Goal: Task Accomplishment & Management: Complete application form

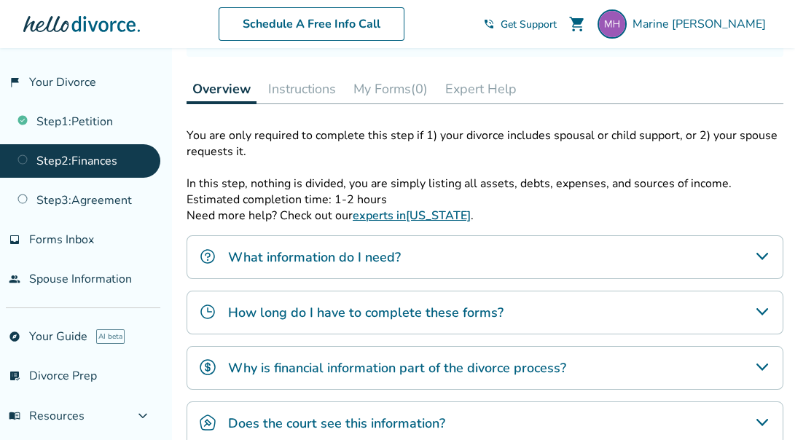
scroll to position [200, 0]
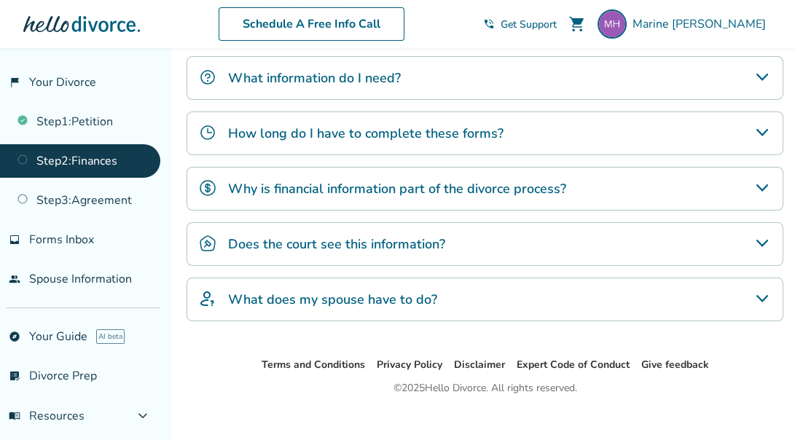
scroll to position [394, 0]
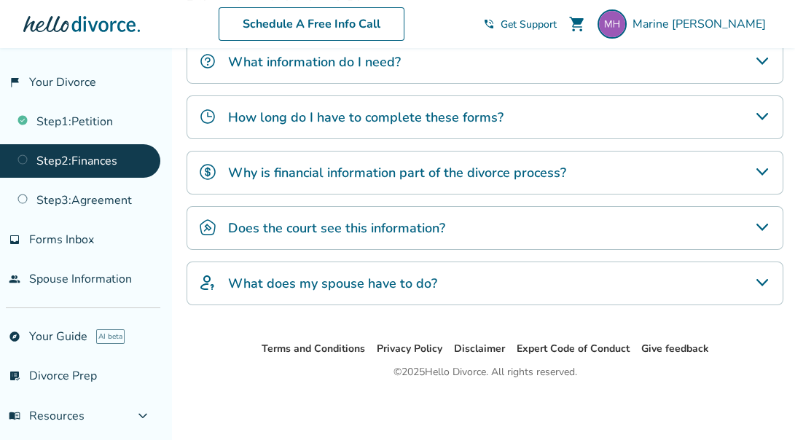
click at [370, 227] on h4 "Does the court see this information?" at bounding box center [336, 228] width 217 height 19
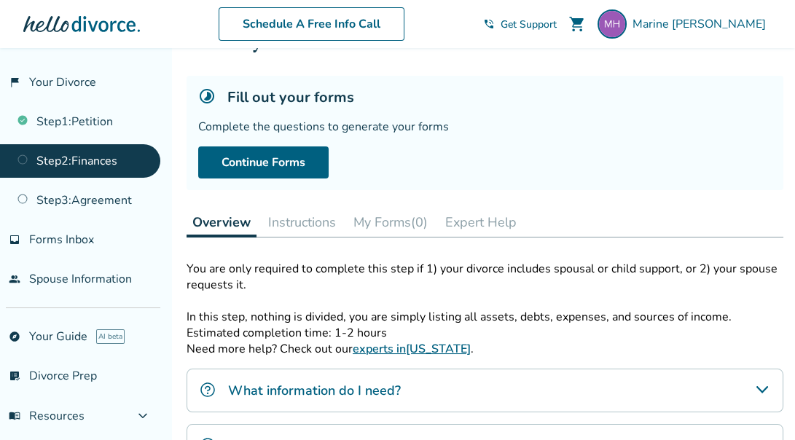
scroll to position [58, 0]
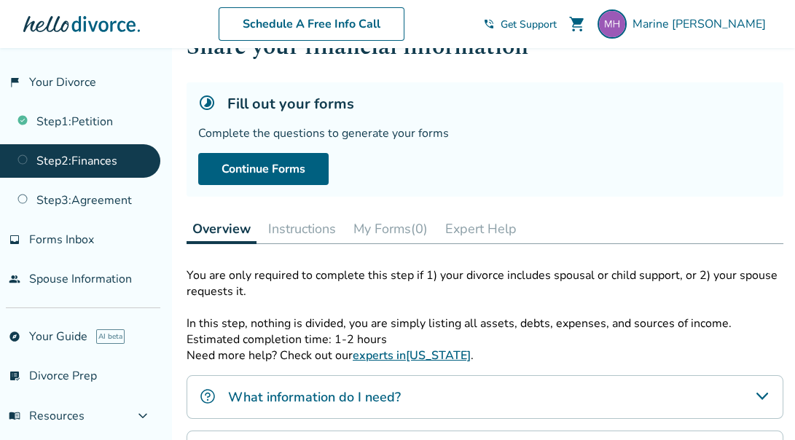
click at [322, 231] on button "Instructions" at bounding box center [301, 228] width 79 height 29
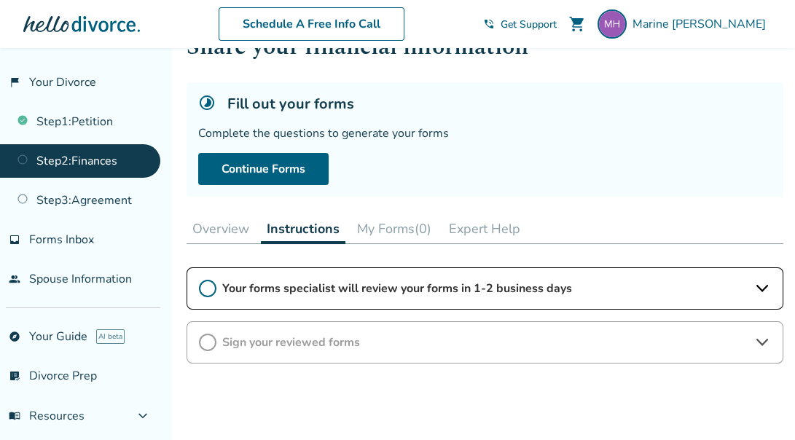
click at [366, 229] on button "My Forms (0)" at bounding box center [394, 228] width 86 height 29
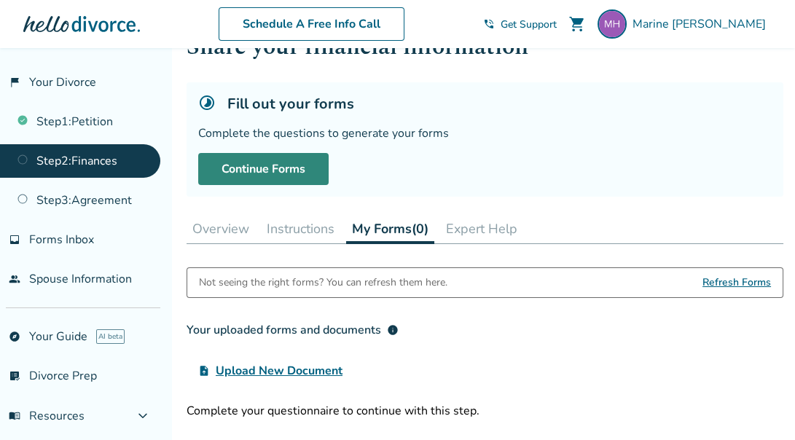
click at [276, 179] on link "Continue Forms" at bounding box center [263, 169] width 131 height 32
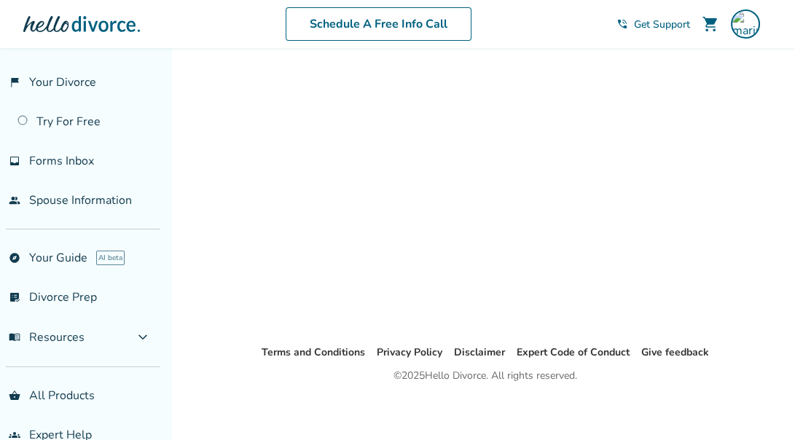
click at [652, 21] on span "Get Support" at bounding box center [662, 24] width 56 height 14
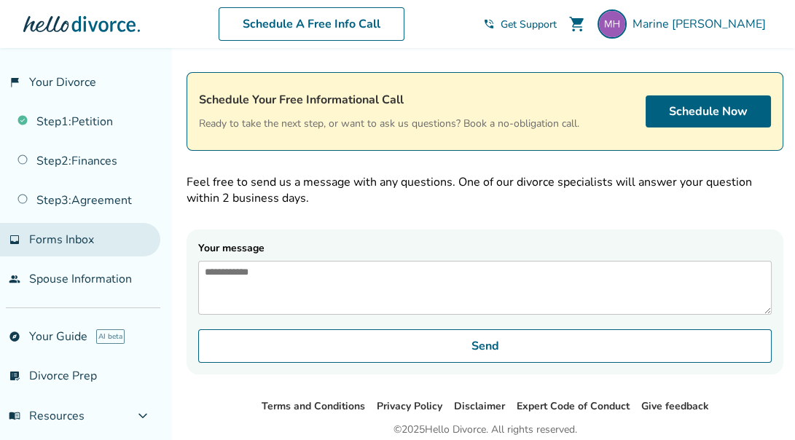
scroll to position [106, 0]
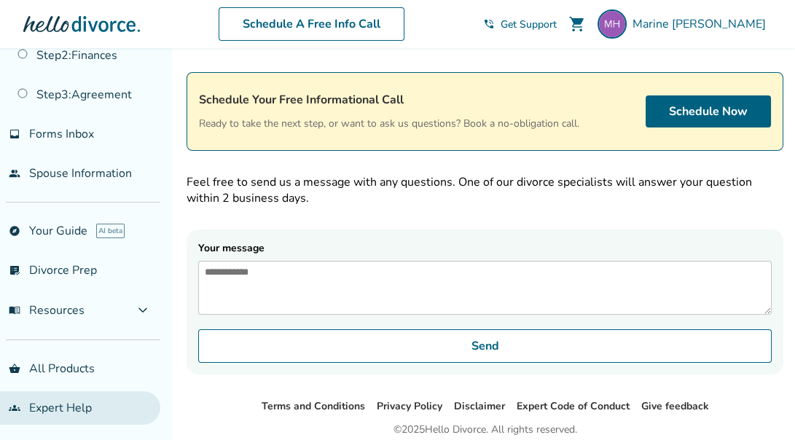
click at [82, 414] on link "groups Expert Help" at bounding box center [80, 409] width 160 height 34
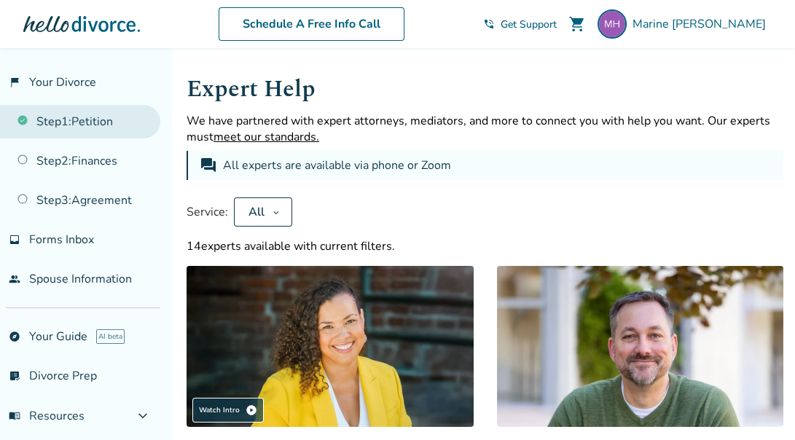
click at [89, 117] on link "Step 1 : Petition" at bounding box center [80, 122] width 160 height 34
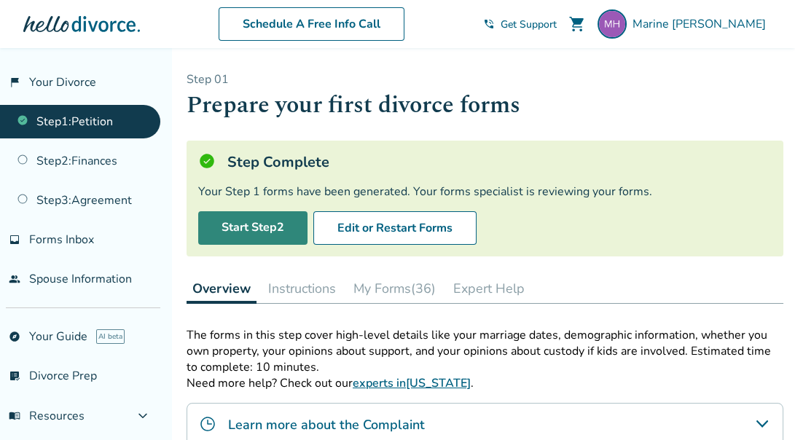
click at [242, 223] on link "Start Step 2" at bounding box center [252, 228] width 109 height 34
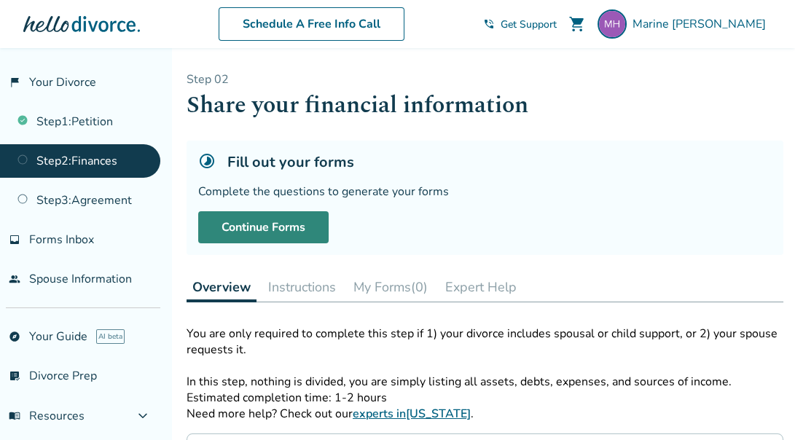
click at [292, 225] on link "Continue Forms" at bounding box center [263, 227] width 131 height 32
click at [287, 221] on link "Continue Forms" at bounding box center [263, 227] width 131 height 32
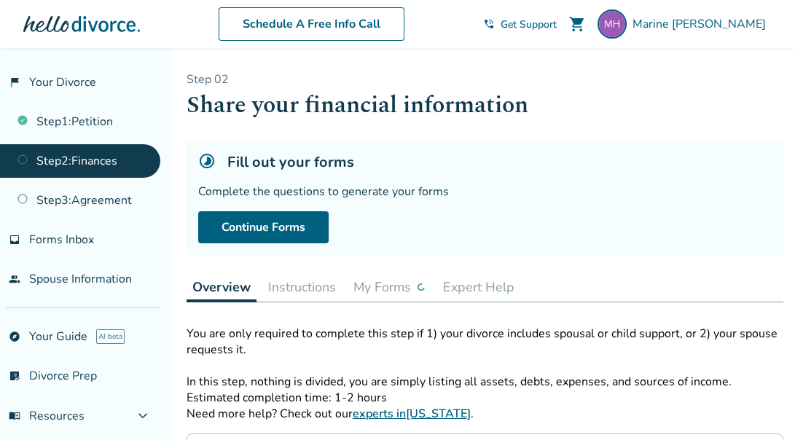
click at [106, 159] on link "Step 2 : Finances" at bounding box center [80, 161] width 160 height 34
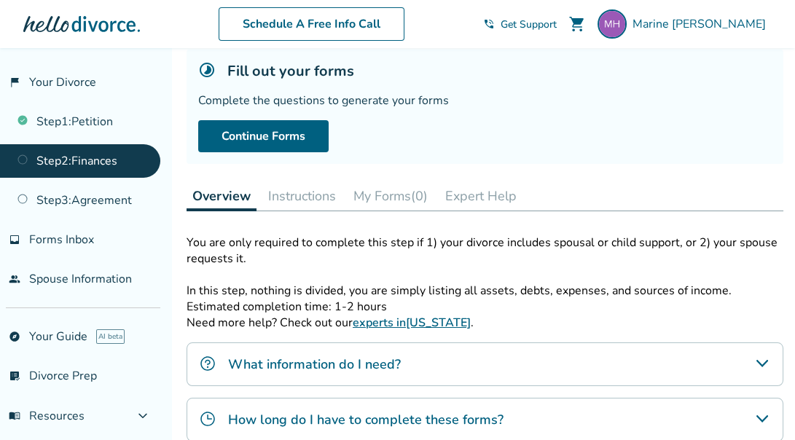
scroll to position [71, 0]
